Goal: Task Accomplishment & Management: Use online tool/utility

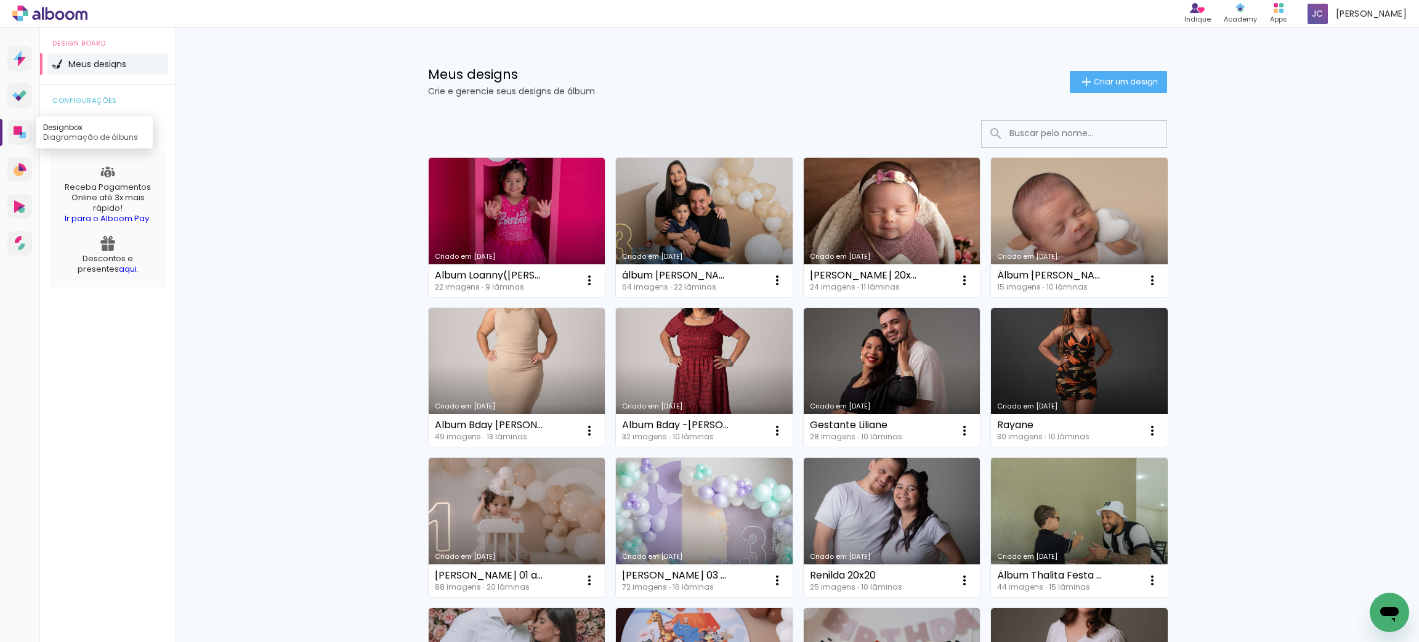
click at [29, 133] on link "Designbox Diagramação de álbuns" at bounding box center [19, 132] width 25 height 25
click at [714, 200] on link "Criado em [DATE]" at bounding box center [704, 227] width 177 height 139
click at [1079, 79] on iron-icon at bounding box center [1086, 82] width 15 height 15
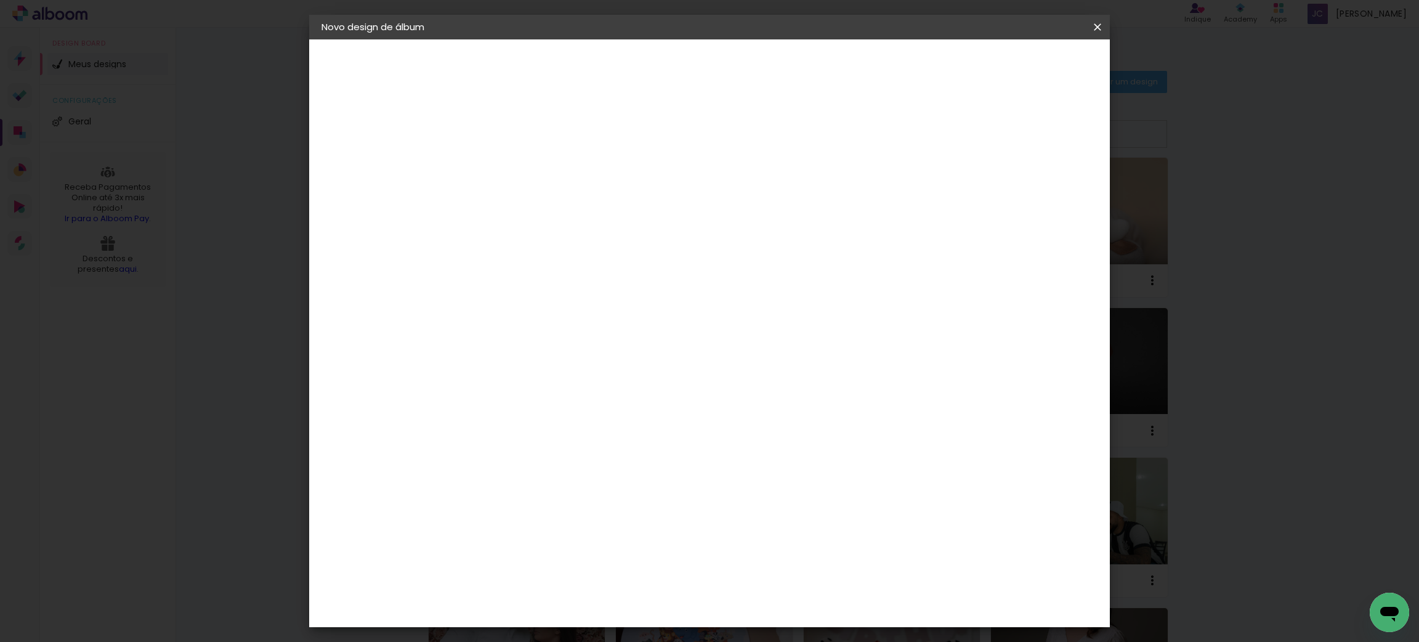
click at [523, 173] on input at bounding box center [523, 165] width 0 height 19
type input "Lorrany"
type paper-input "Lorrany"
click at [0, 0] on slot "Avançar" at bounding box center [0, 0] width 0 height 0
click at [580, 415] on div "AlfaFotoBook" at bounding box center [547, 413] width 65 height 10
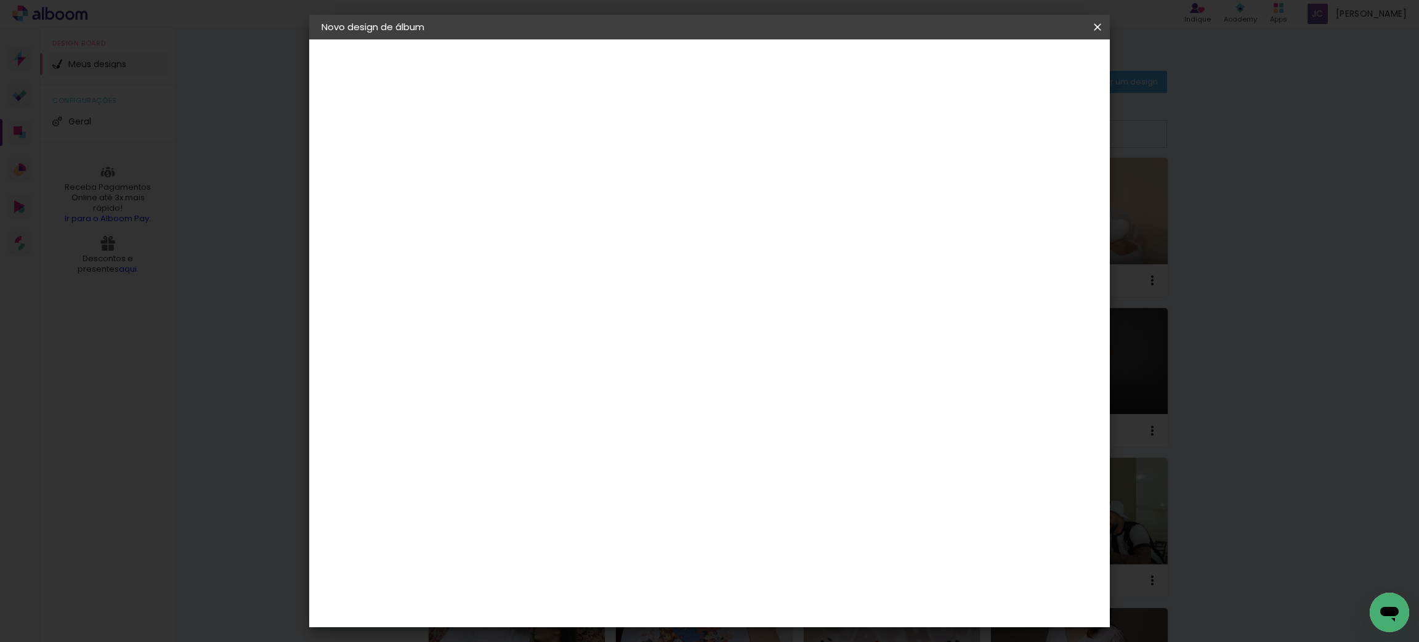
scroll to position [1754, 0]
click at [0, 0] on slot "Avançar" at bounding box center [0, 0] width 0 height 0
click at [1103, 25] on iron-icon at bounding box center [1097, 27] width 15 height 12
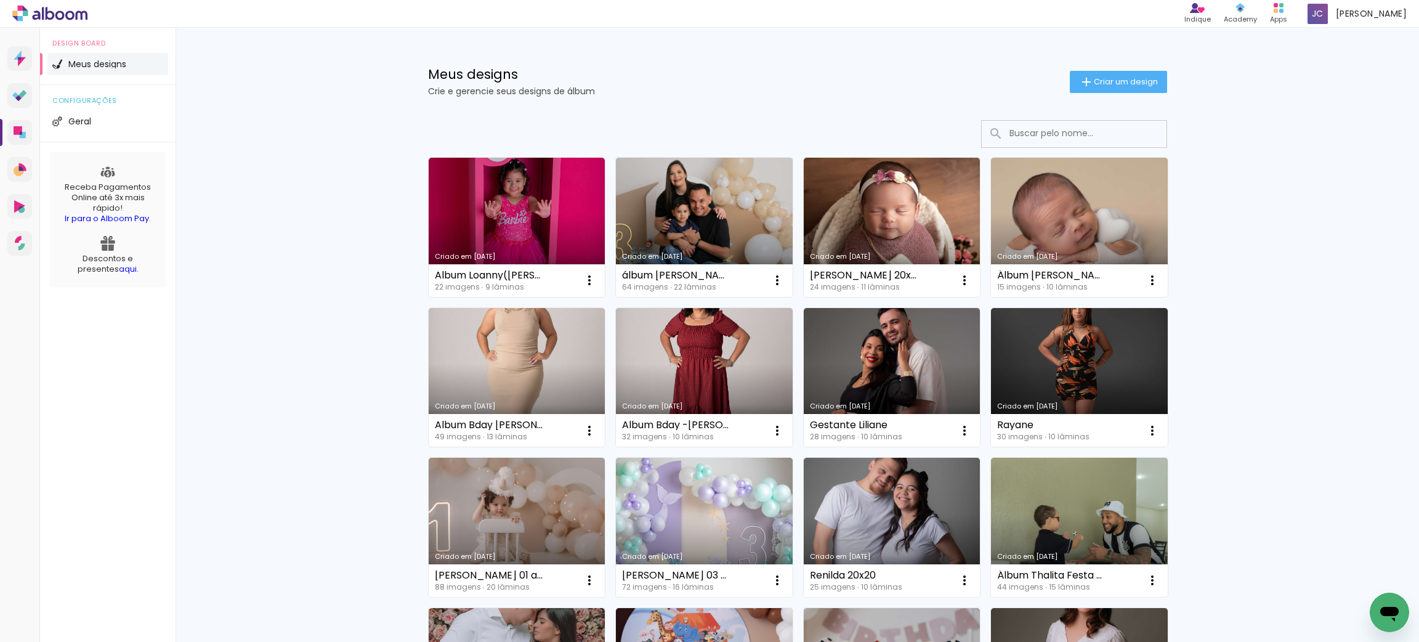
click at [555, 220] on link "Criado em [DATE]" at bounding box center [517, 227] width 177 height 139
